Goal: Task Accomplishment & Management: Use online tool/utility

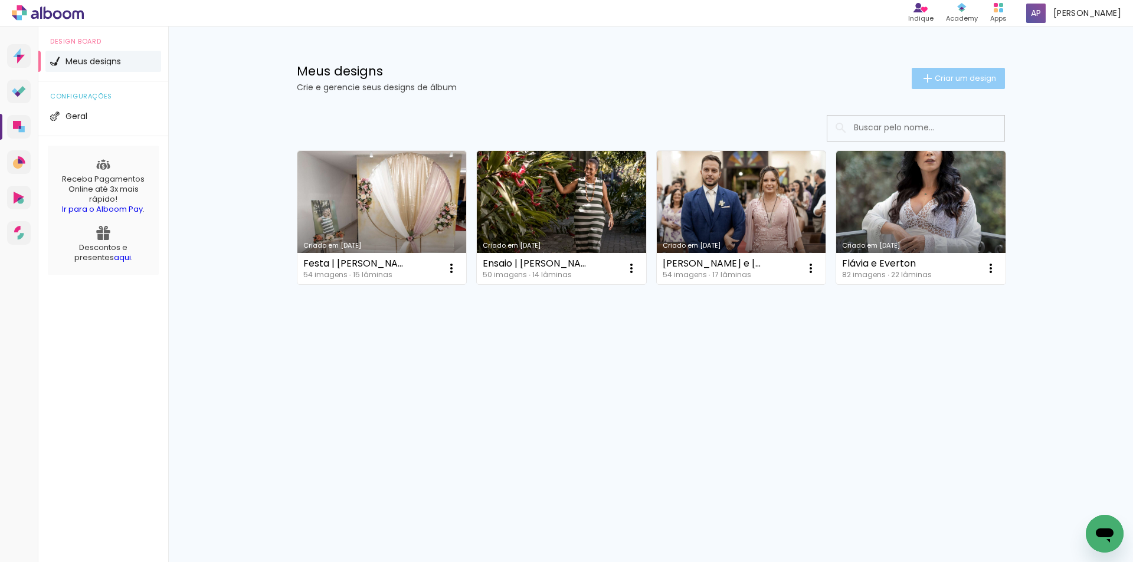
click at [955, 80] on span "Criar um design" at bounding box center [965, 78] width 61 height 8
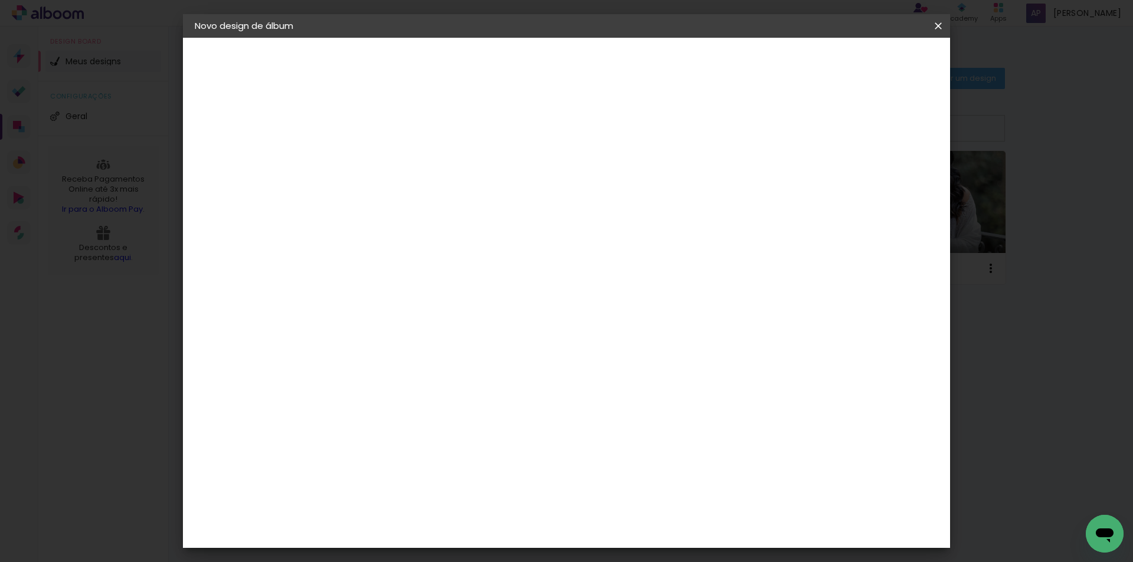
click at [388, 152] on input at bounding box center [388, 158] width 0 height 18
type input "Nando e Malu"
type paper-input "Nando e Malu"
click at [509, 56] on paper-button "Avançar" at bounding box center [480, 63] width 58 height 20
click at [477, 225] on input at bounding box center [417, 224] width 119 height 15
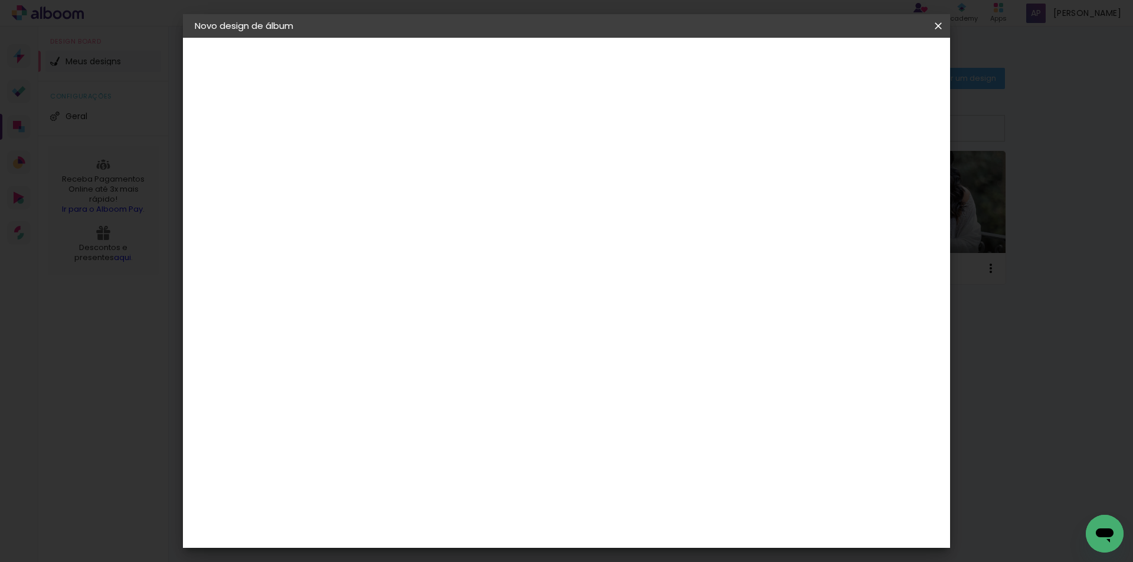
type input "taka"
type paper-input "taka"
click at [577, 188] on paper-item "Tamanho Livre" at bounding box center [524, 179] width 105 height 26
click at [938, 24] on iron-icon at bounding box center [938, 26] width 14 height 12
